Goal: Task Accomplishment & Management: Manage account settings

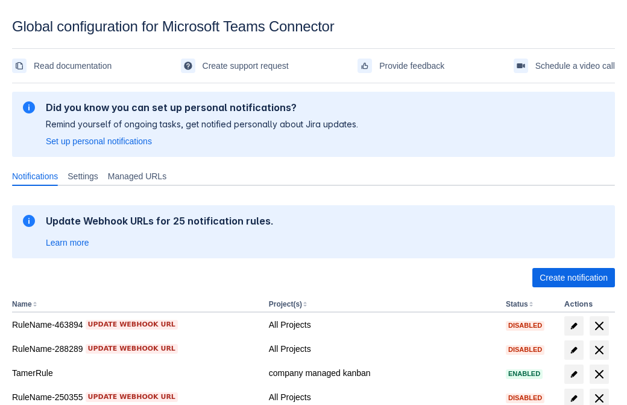
click at [574, 277] on span "Create notification" at bounding box center [574, 277] width 68 height 19
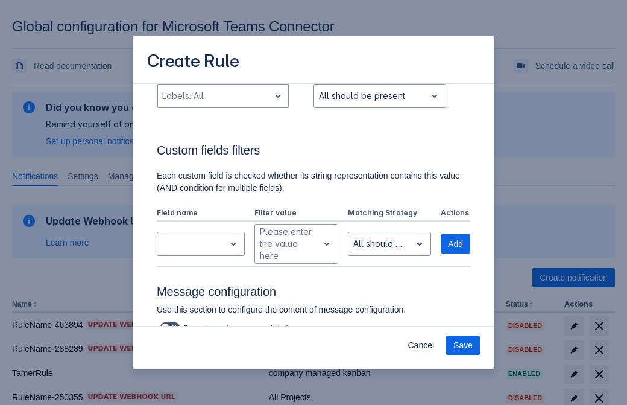
click at [223, 103] on div "Scrollable content" at bounding box center [213, 96] width 103 height 14
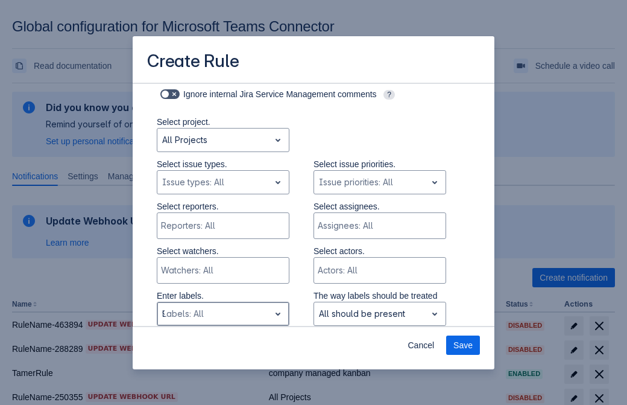
type input "915774_label"
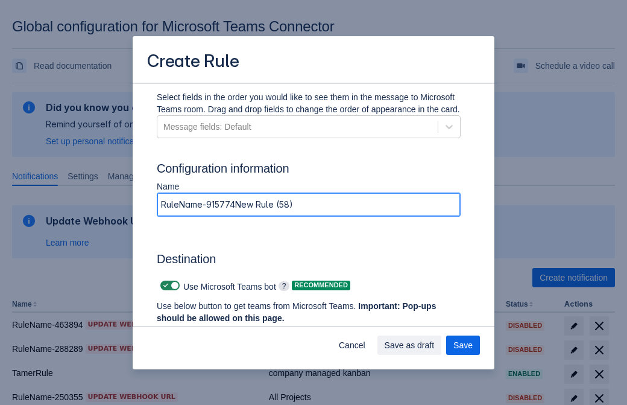
type input "RuleName-915774New Rule (58)"
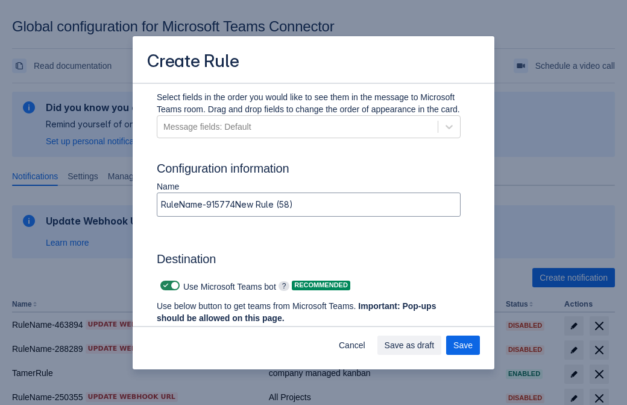
click at [164, 285] on span "Scrollable content" at bounding box center [166, 286] width 10 height 10
click at [164, 285] on input "Scrollable content" at bounding box center [164, 286] width 8 height 8
checkbox input "false"
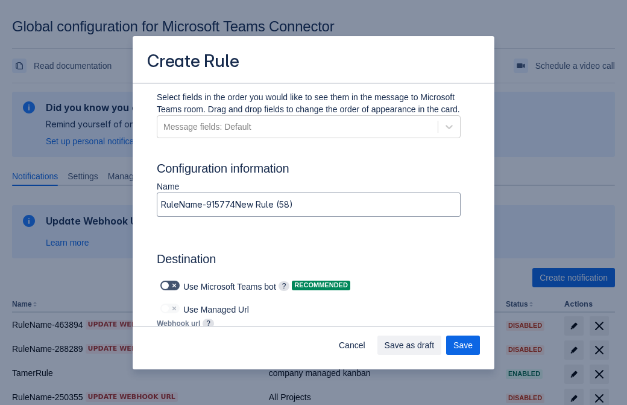
type input "https://prod-172.westeurope.logic.azure.com:443/workflows/ae977bb6ae334c9d95dfe…"
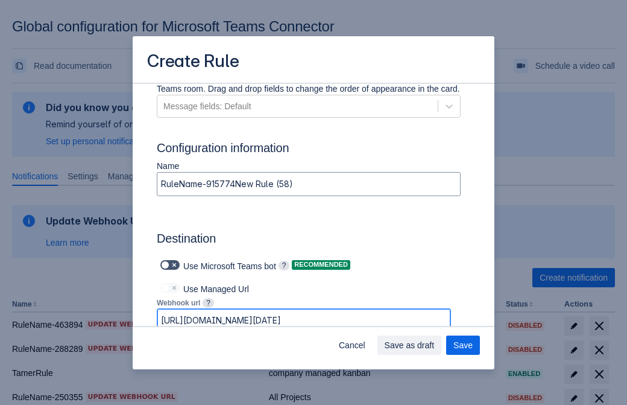
click at [435, 345] on span "Save as draft" at bounding box center [410, 344] width 50 height 19
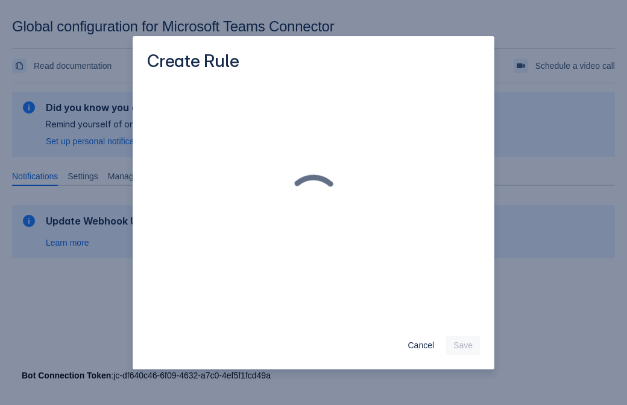
scroll to position [0, 0]
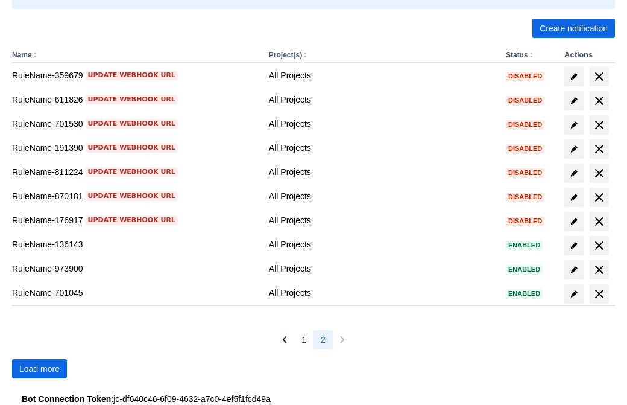
click at [39, 369] on span "Load more" at bounding box center [39, 368] width 40 height 19
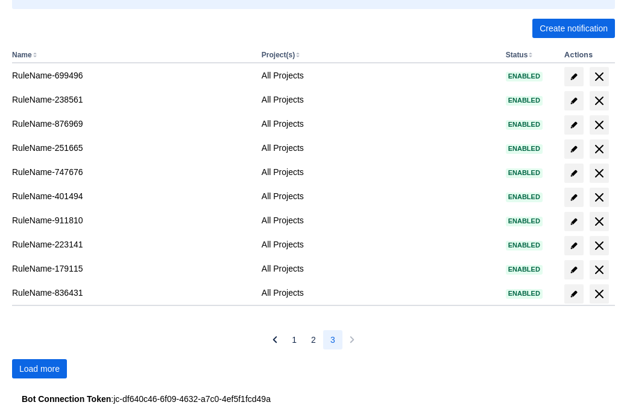
click at [39, 369] on span "Load more" at bounding box center [39, 368] width 40 height 19
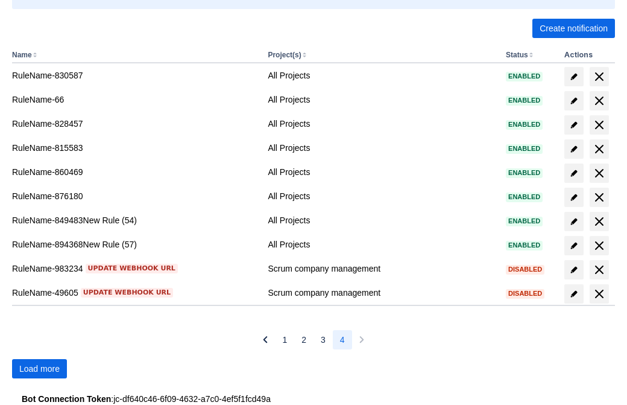
click at [39, 369] on span "Load more" at bounding box center [39, 368] width 40 height 19
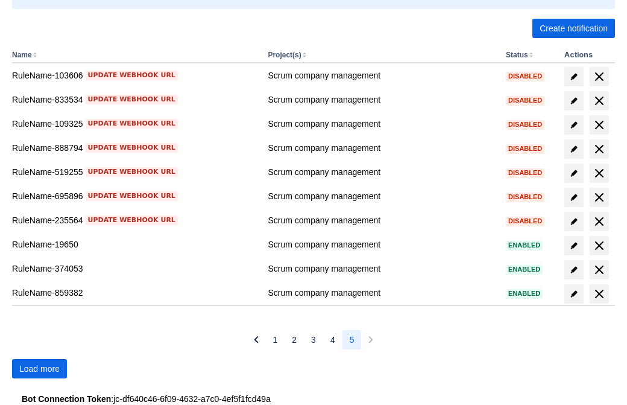
click at [39, 369] on span "Load more" at bounding box center [39, 368] width 40 height 19
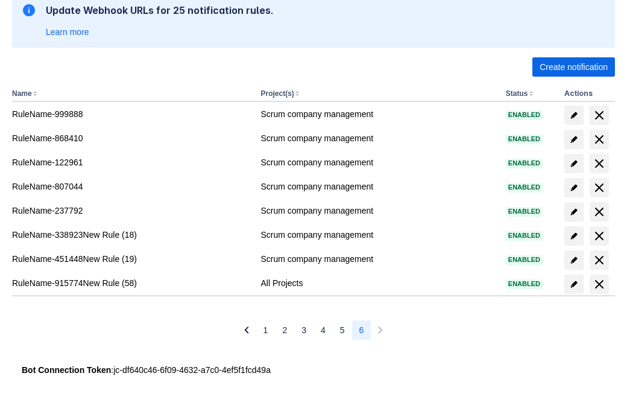
scroll to position [211, 0]
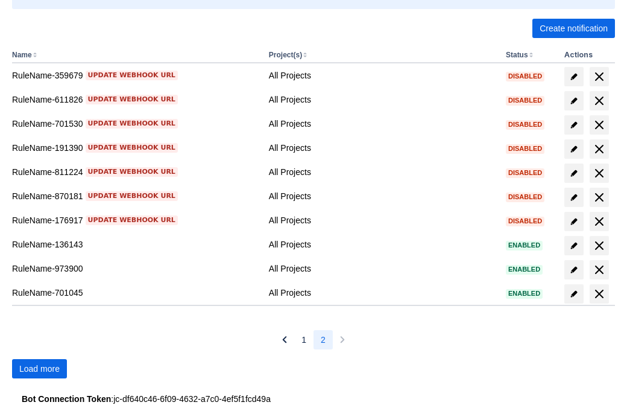
click at [39, 369] on span "Load more" at bounding box center [39, 368] width 40 height 19
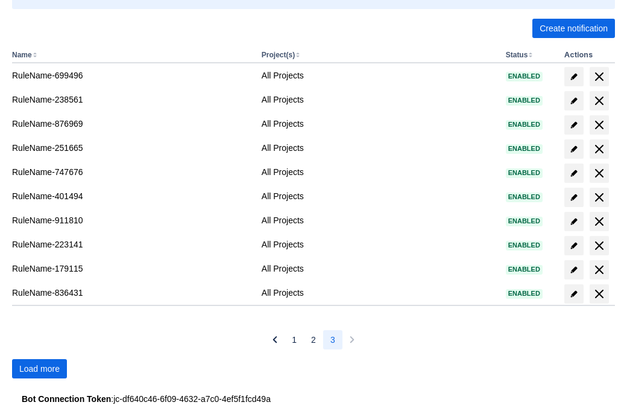
click at [39, 369] on span "Load more" at bounding box center [39, 368] width 40 height 19
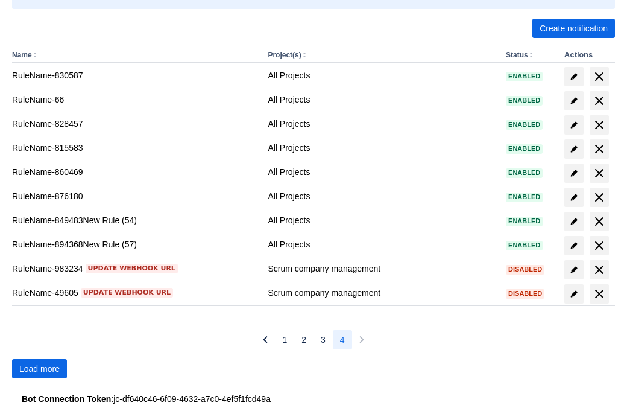
click at [39, 369] on span "Load more" at bounding box center [39, 368] width 40 height 19
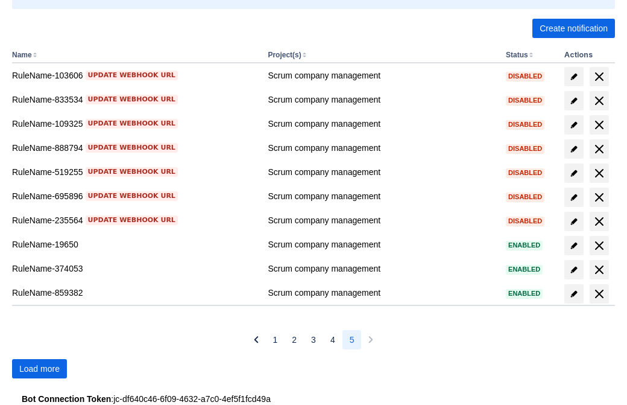
click at [39, 369] on span "Load more" at bounding box center [39, 368] width 40 height 19
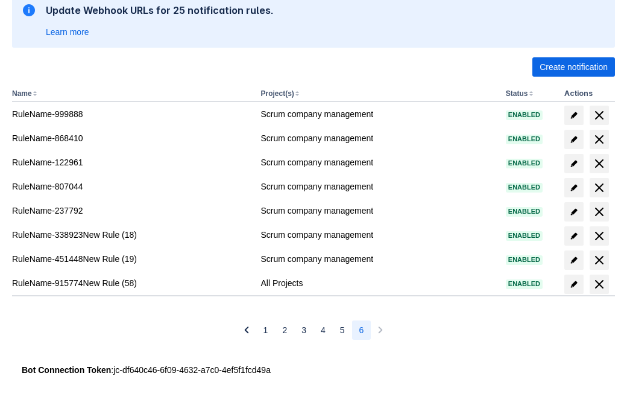
click at [599, 284] on span "delete" at bounding box center [599, 284] width 14 height 14
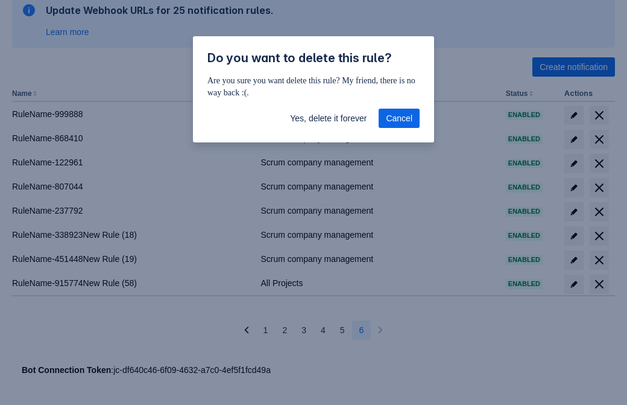
click at [328, 118] on span "Yes, delete it forever" at bounding box center [328, 118] width 77 height 19
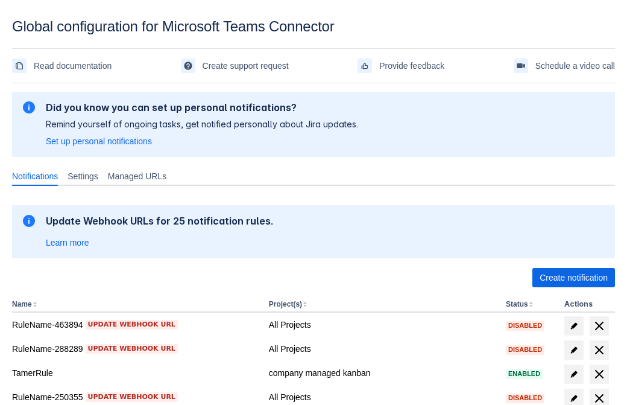
click at [574, 277] on span "Create notification" at bounding box center [574, 277] width 68 height 19
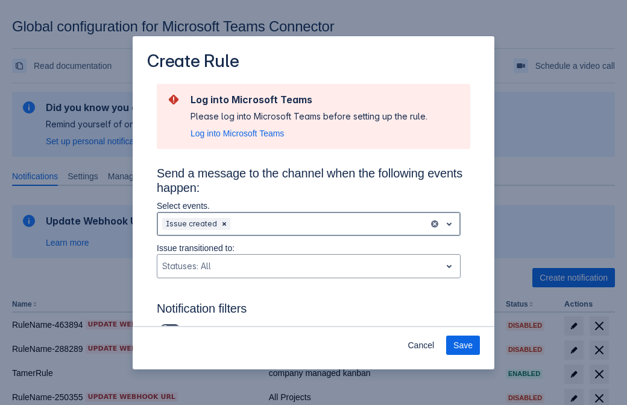
click at [309, 224] on div "Scrollable content" at bounding box center [328, 224] width 191 height 14
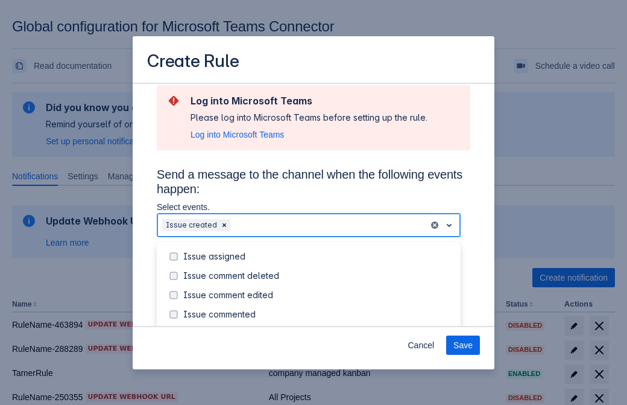
click at [319, 328] on div "Issue created" at bounding box center [318, 334] width 270 height 12
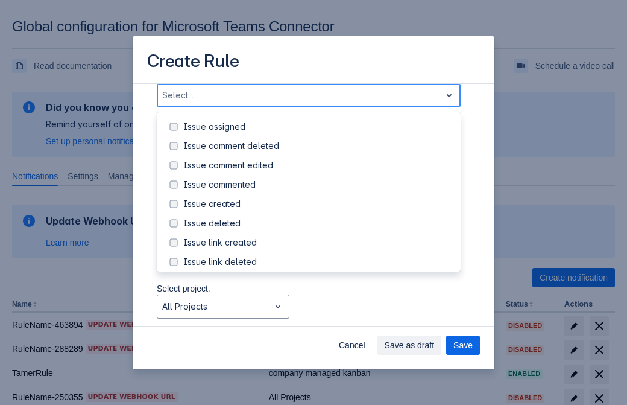
click at [319, 314] on div "Issue updated" at bounding box center [318, 320] width 270 height 12
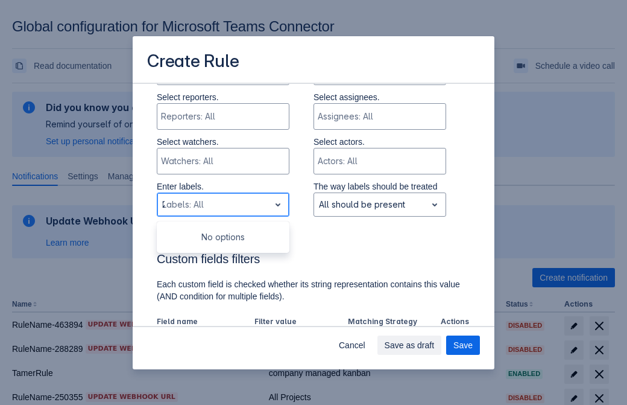
type input "234817_label"
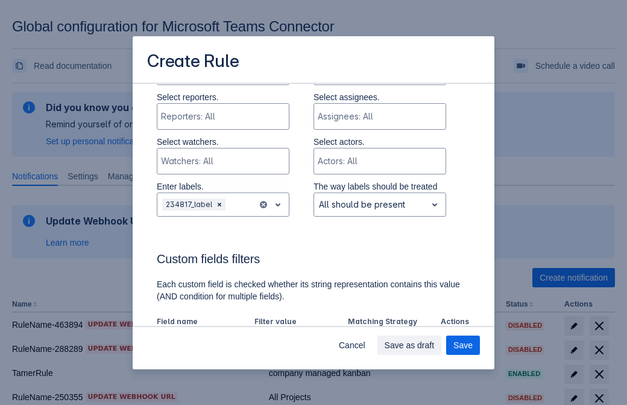
scroll to position [790, 0]
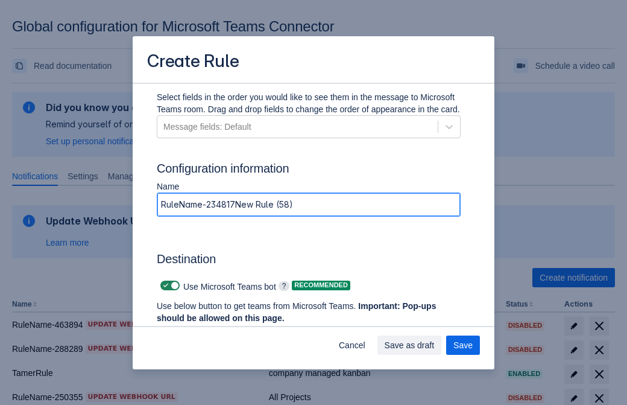
type input "RuleName-234817New Rule (58)"
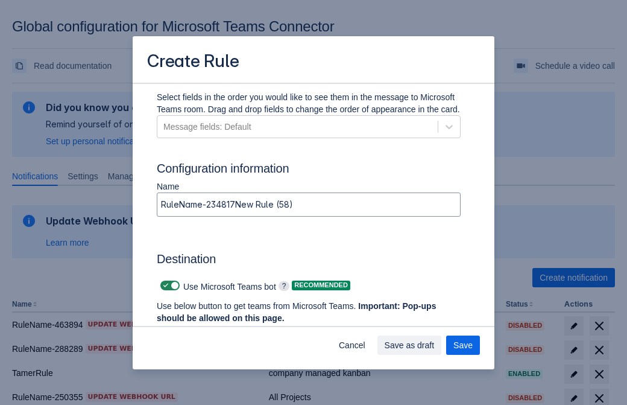
click at [164, 285] on span "Scrollable content" at bounding box center [166, 286] width 10 height 10
click at [164, 285] on input "Scrollable content" at bounding box center [164, 286] width 8 height 8
checkbox input "false"
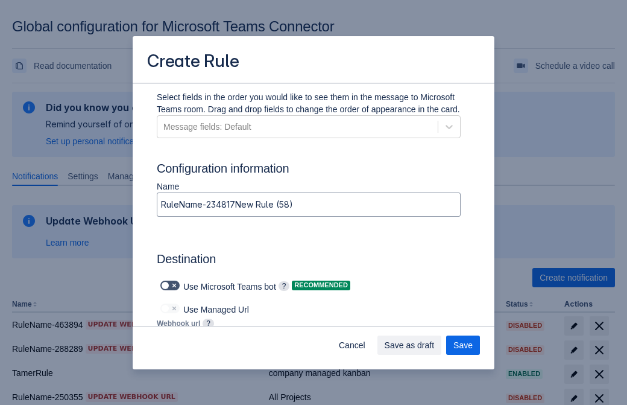
type input "https://prod-112.westeurope.logic.azure.com:443/workflows/bae959254738451b85002…"
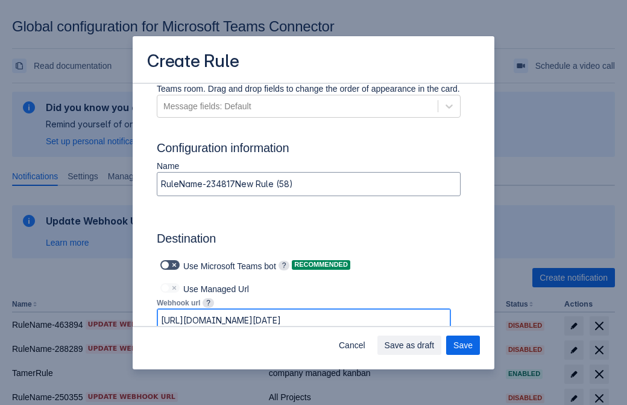
click at [435, 345] on span "Save as draft" at bounding box center [410, 344] width 50 height 19
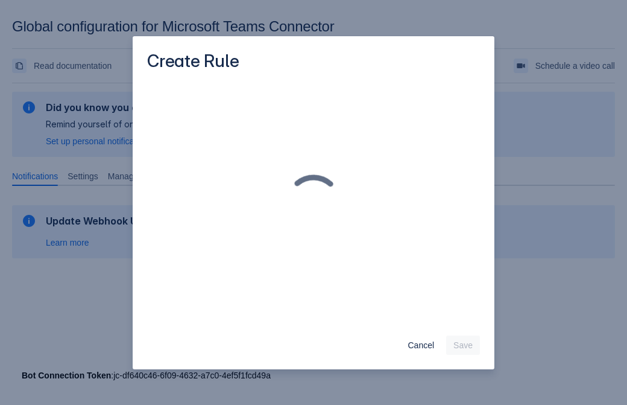
scroll to position [0, 0]
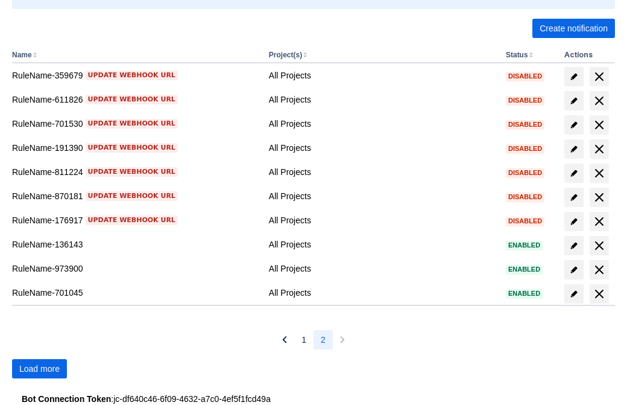
click at [39, 369] on span "Load more" at bounding box center [39, 368] width 40 height 19
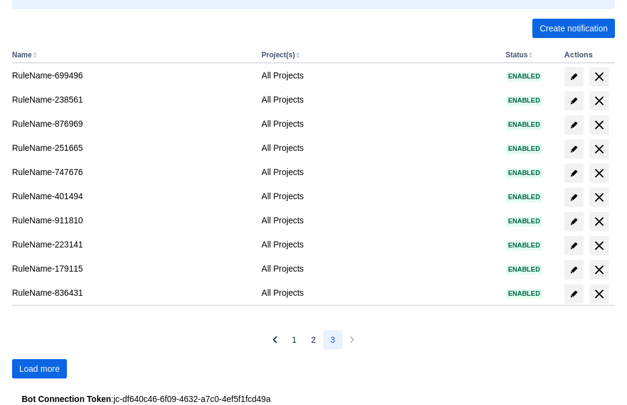
click at [39, 369] on span "Load more" at bounding box center [39, 368] width 40 height 19
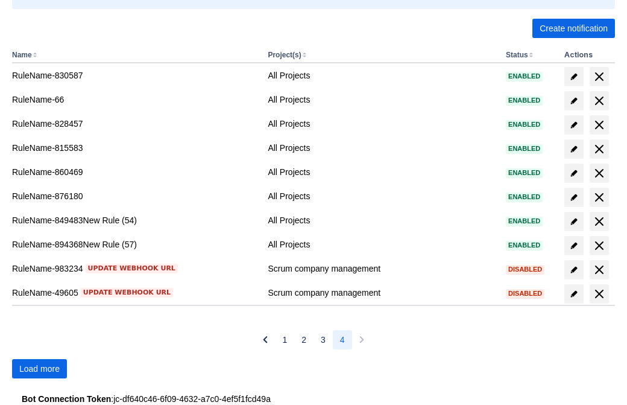
click at [39, 369] on span "Load more" at bounding box center [39, 368] width 40 height 19
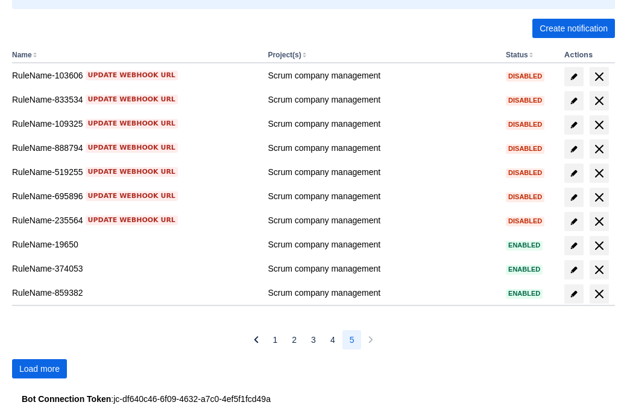
click at [39, 369] on span "Load more" at bounding box center [39, 368] width 40 height 19
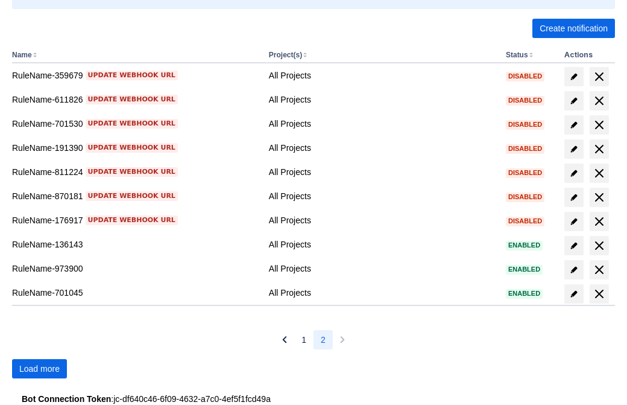
click at [39, 369] on span "Load more" at bounding box center [39, 368] width 40 height 19
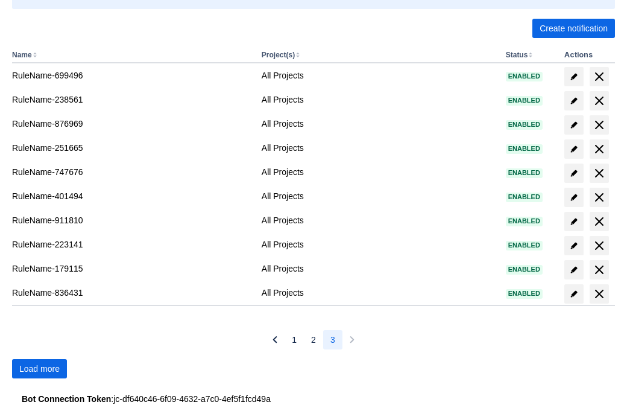
click at [39, 369] on span "Load more" at bounding box center [39, 368] width 40 height 19
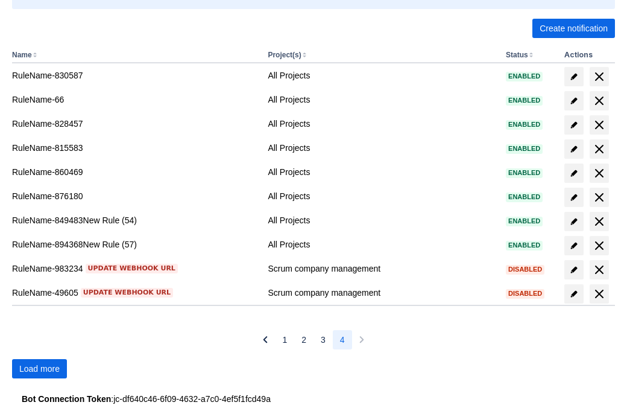
click at [39, 369] on span "Load more" at bounding box center [39, 368] width 40 height 19
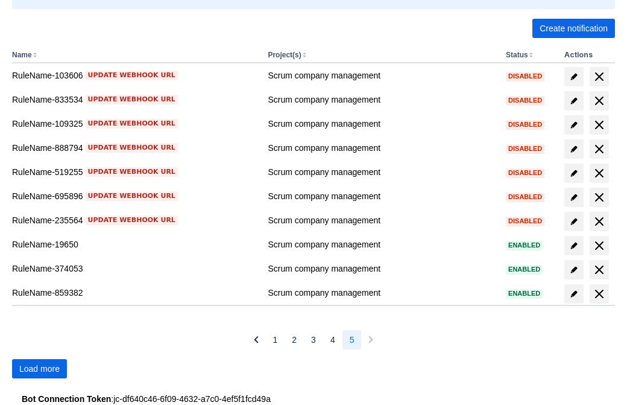
click at [39, 369] on span "Load more" at bounding box center [39, 368] width 40 height 19
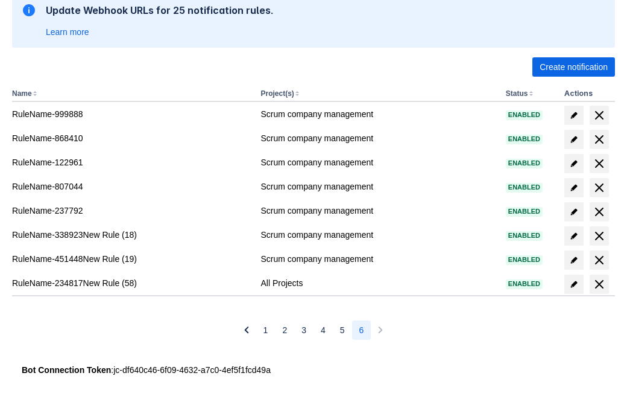
click at [599, 284] on span "delete" at bounding box center [599, 284] width 14 height 14
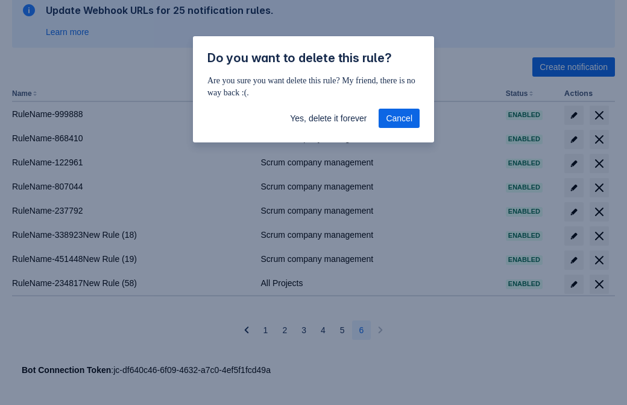
click at [328, 118] on span "Yes, delete it forever" at bounding box center [328, 118] width 77 height 19
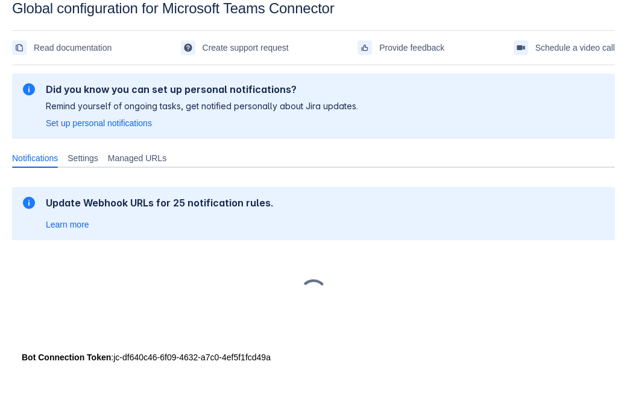
scroll to position [18, 0]
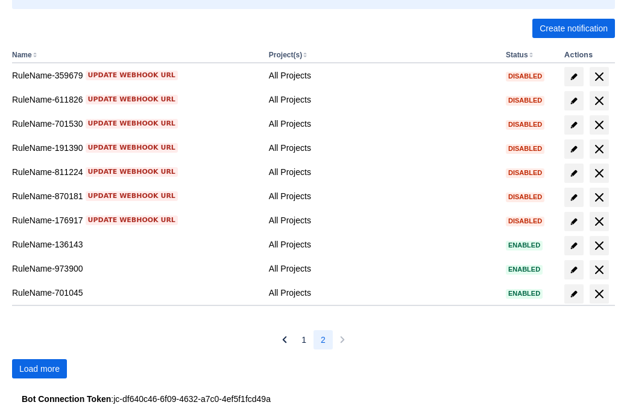
click at [39, 369] on span "Load more" at bounding box center [39, 368] width 40 height 19
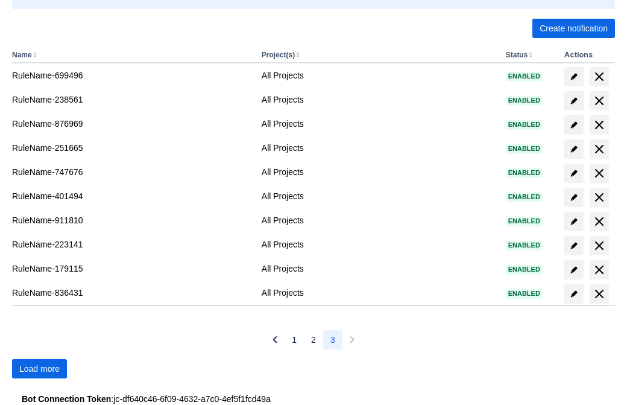
click at [39, 369] on span "Load more" at bounding box center [39, 368] width 40 height 19
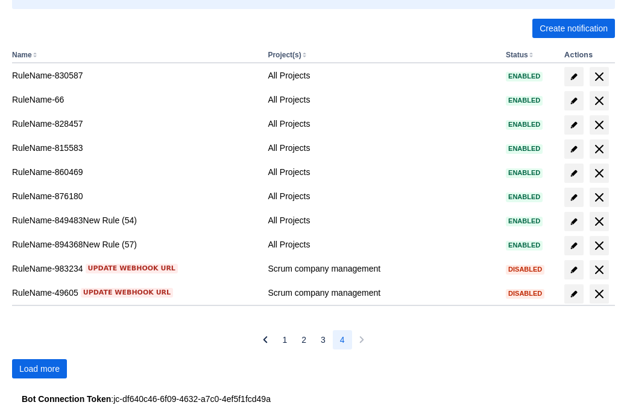
click at [39, 369] on span "Load more" at bounding box center [39, 368] width 40 height 19
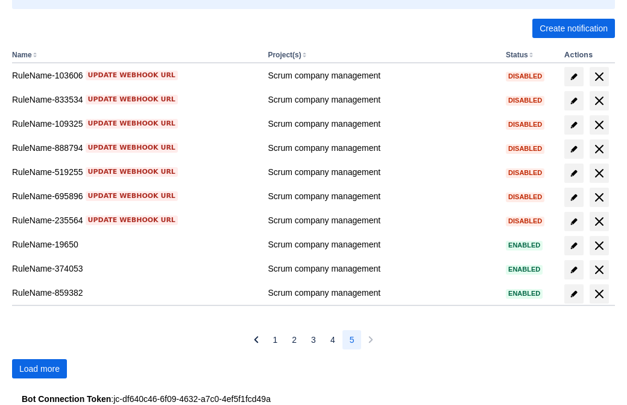
click at [39, 369] on span "Load more" at bounding box center [39, 368] width 40 height 19
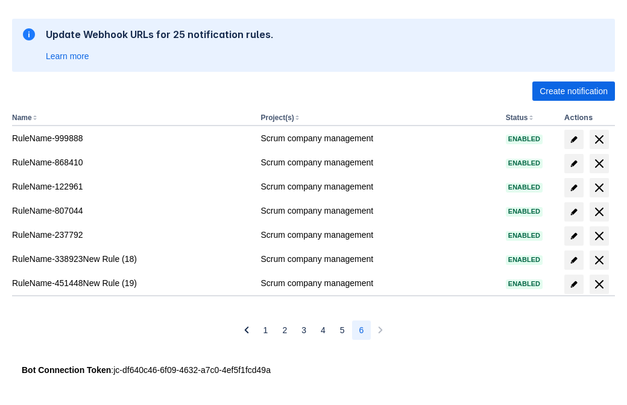
scroll to position [186, 0]
